Goal: Information Seeking & Learning: Learn about a topic

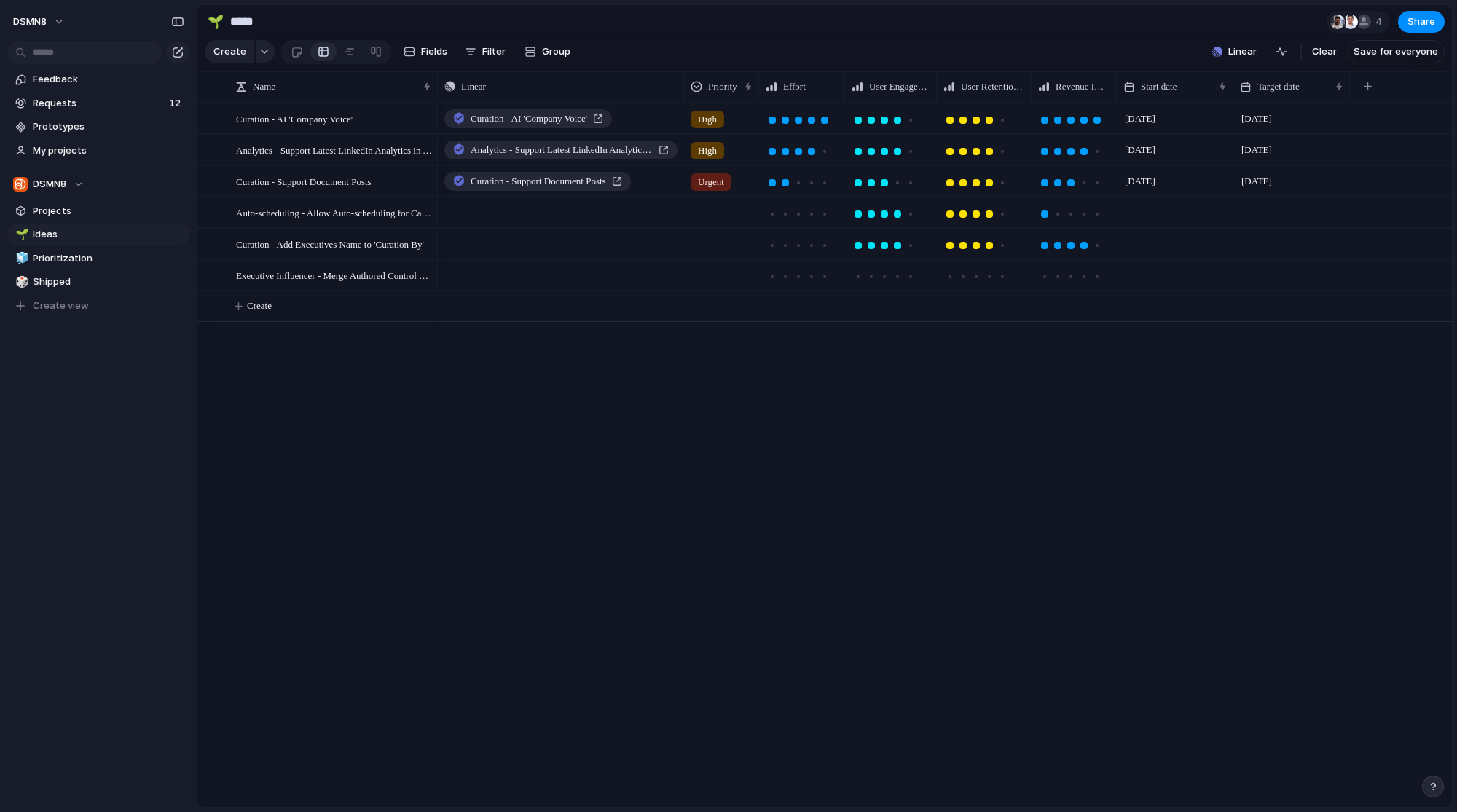
click at [580, 438] on div "Curation - AI 'Company Voice' High [DATE] July Analytics - Support Latest Linke…" at bounding box center [945, 454] width 1014 height 705
click at [730, 553] on div "Curation - AI 'Company Voice' High [DATE] July Analytics - Support Latest Linke…" at bounding box center [945, 454] width 1014 height 705
